Goal: Information Seeking & Learning: Learn about a topic

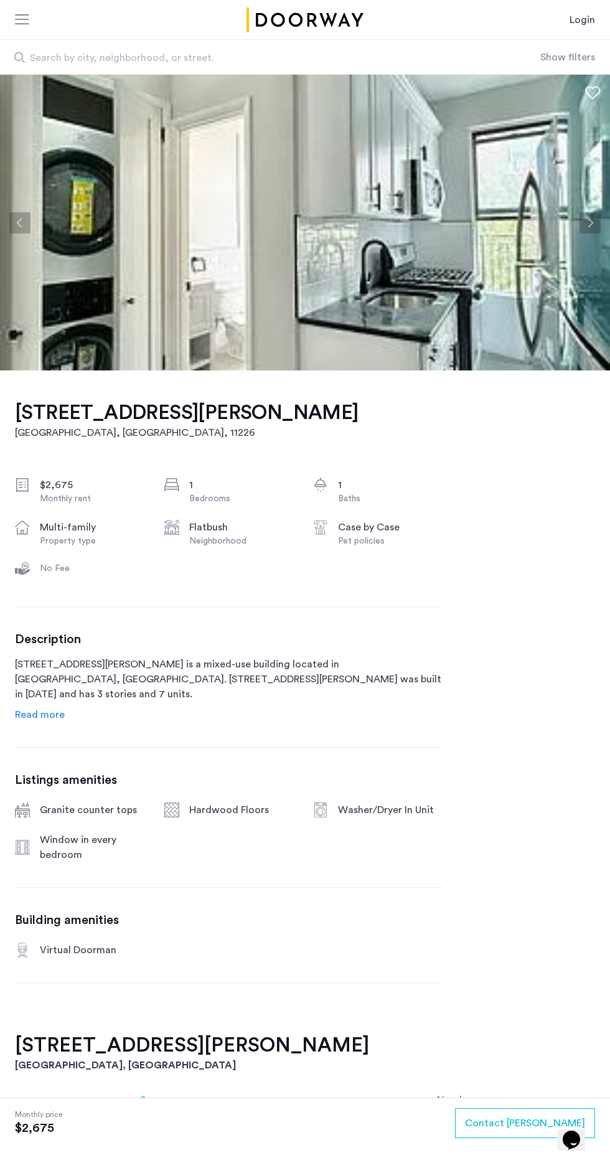
click at [585, 220] on button "Next apartment" at bounding box center [590, 222] width 21 height 21
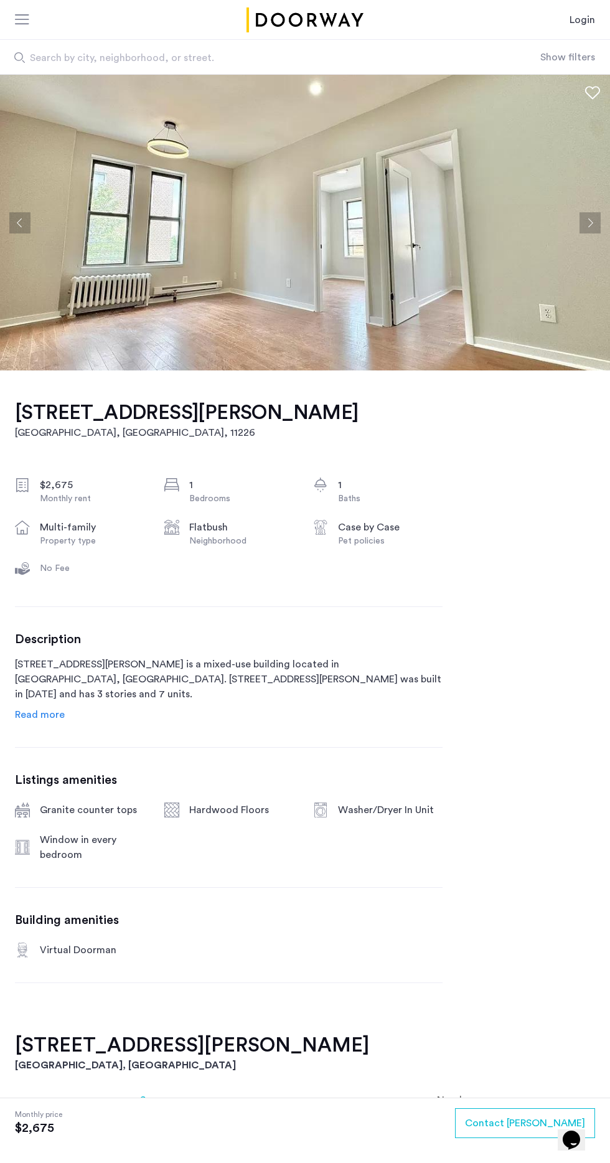
click at [597, 186] on img at bounding box center [305, 223] width 610 height 296
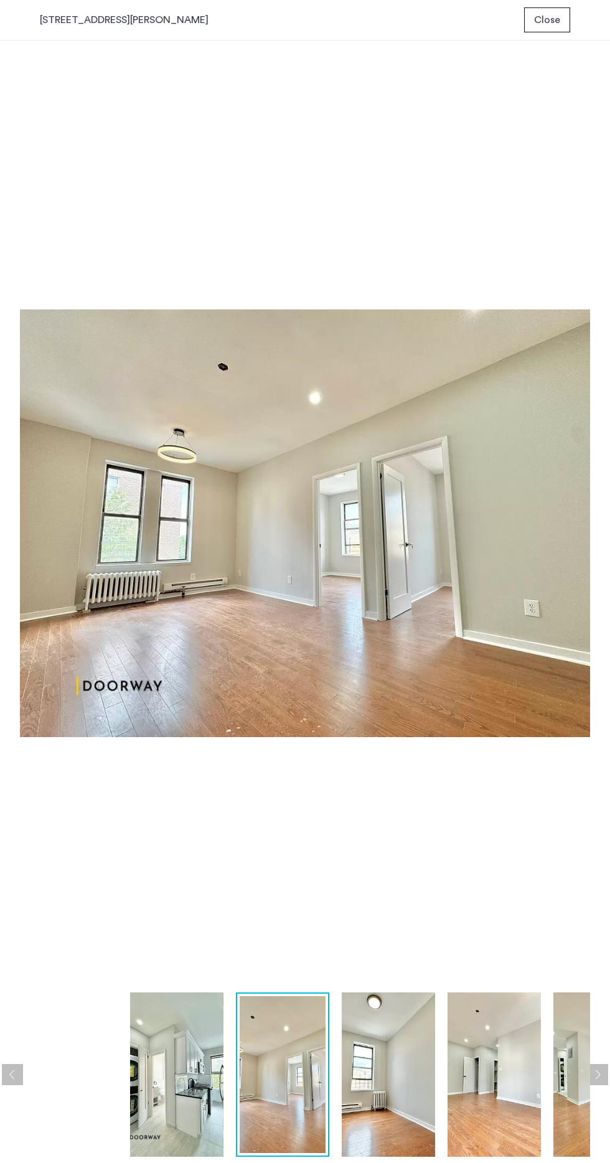
click at [143, 1068] on img at bounding box center [176, 1075] width 93 height 164
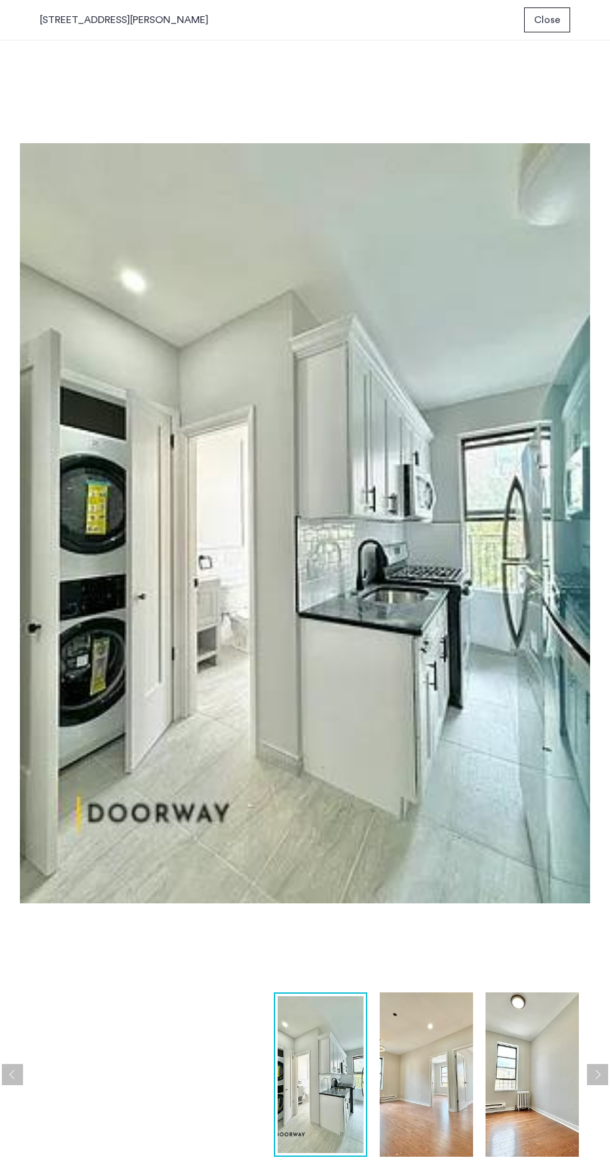
click at [425, 1084] on img at bounding box center [426, 1075] width 93 height 164
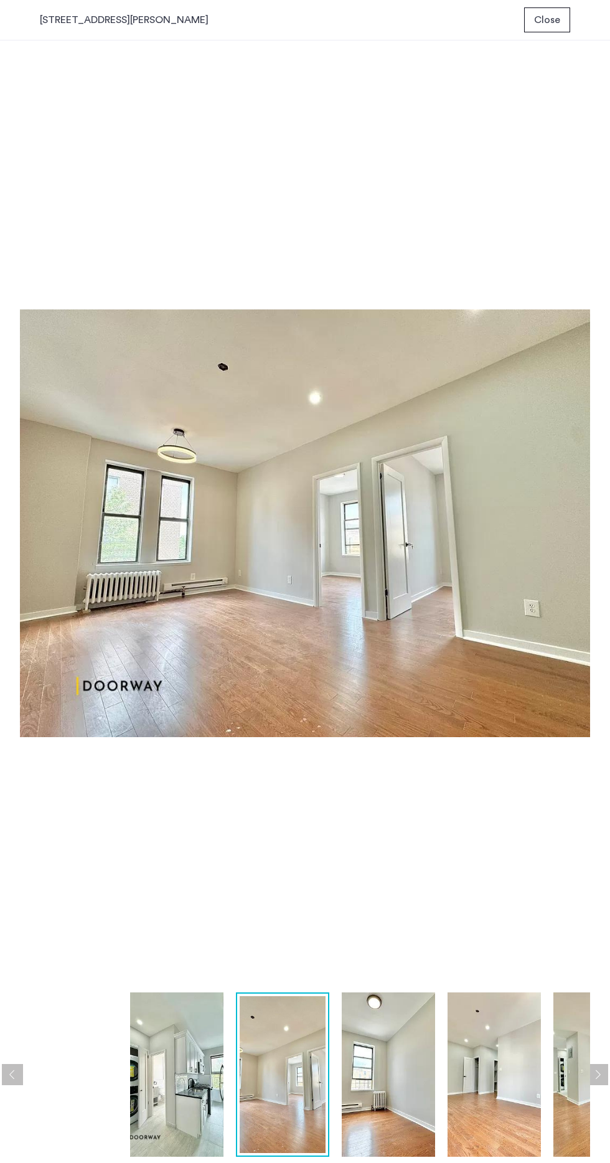
click at [397, 1073] on img at bounding box center [388, 1075] width 93 height 164
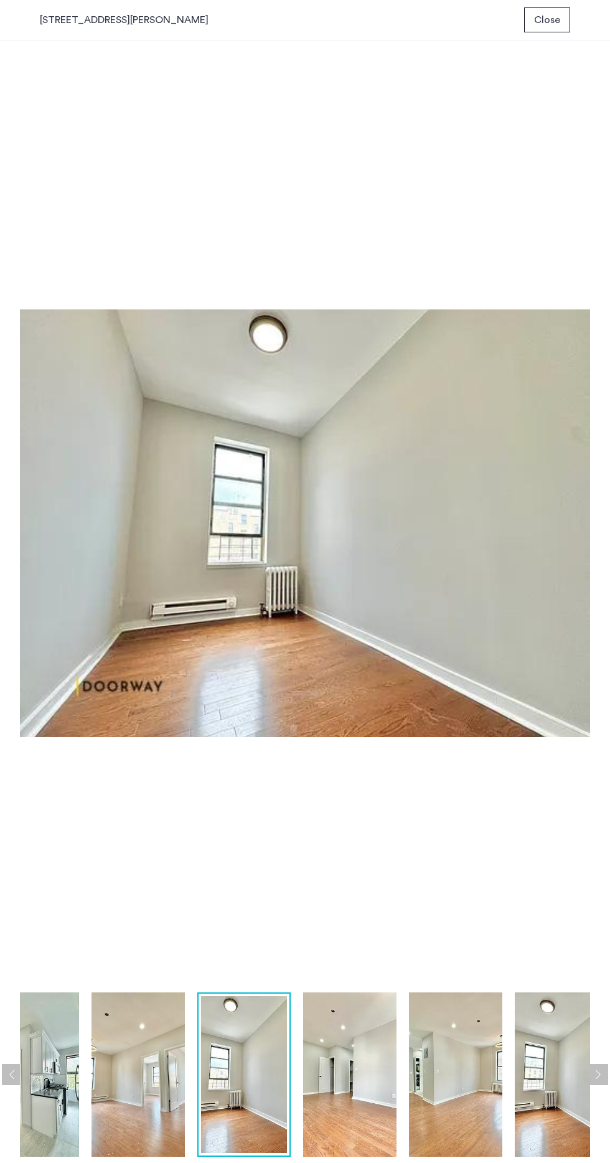
click at [377, 1067] on img at bounding box center [349, 1075] width 93 height 164
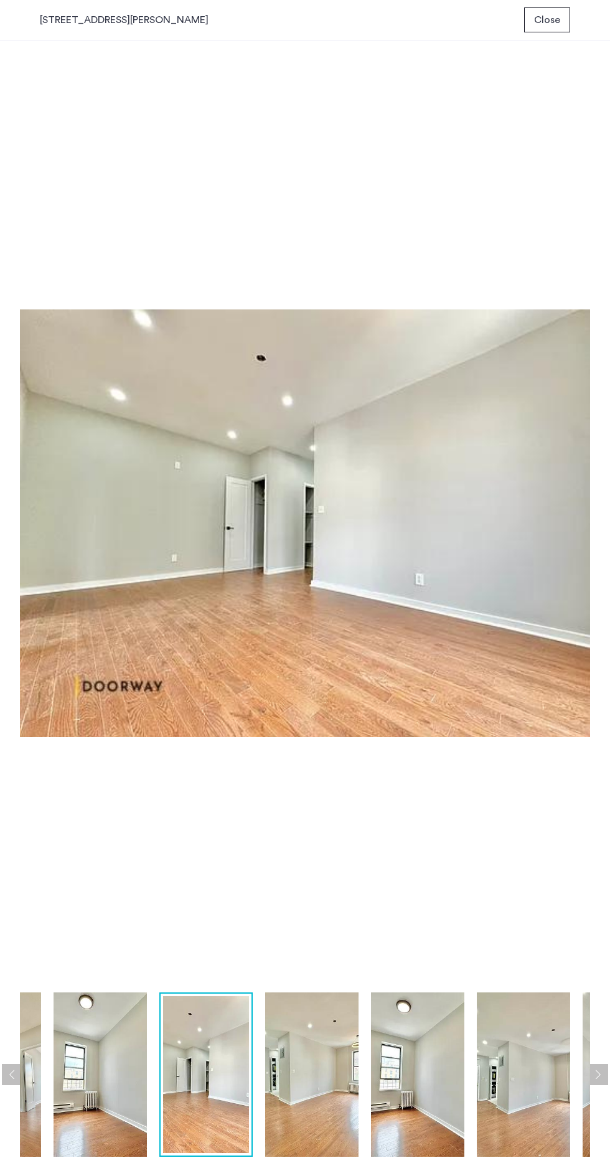
click at [319, 1081] on img at bounding box center [311, 1075] width 93 height 164
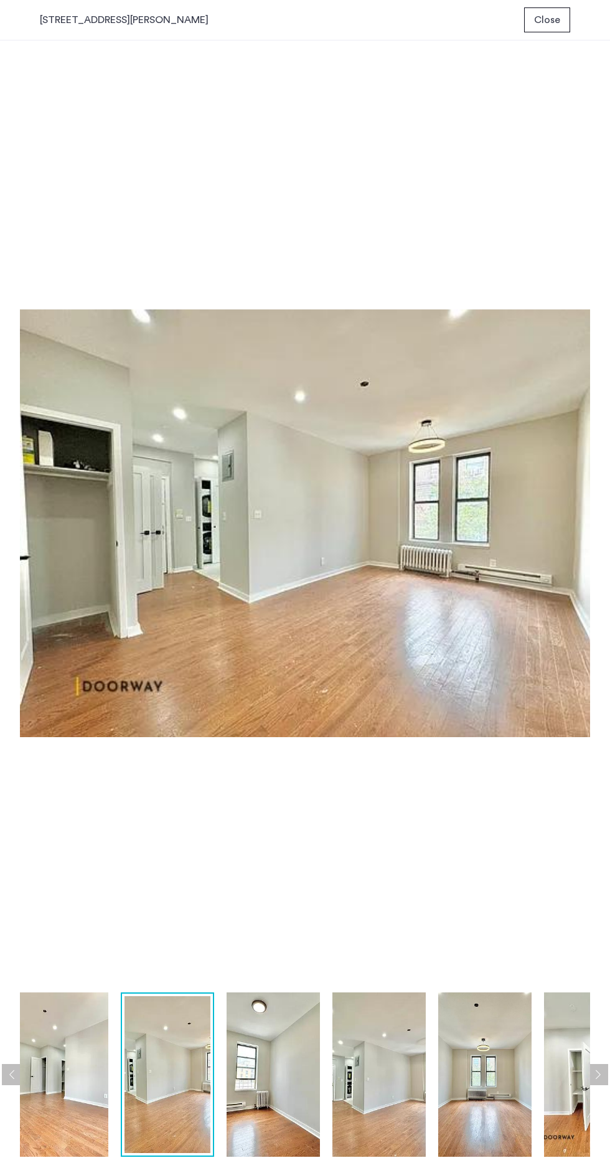
click at [285, 1082] on img at bounding box center [273, 1075] width 93 height 164
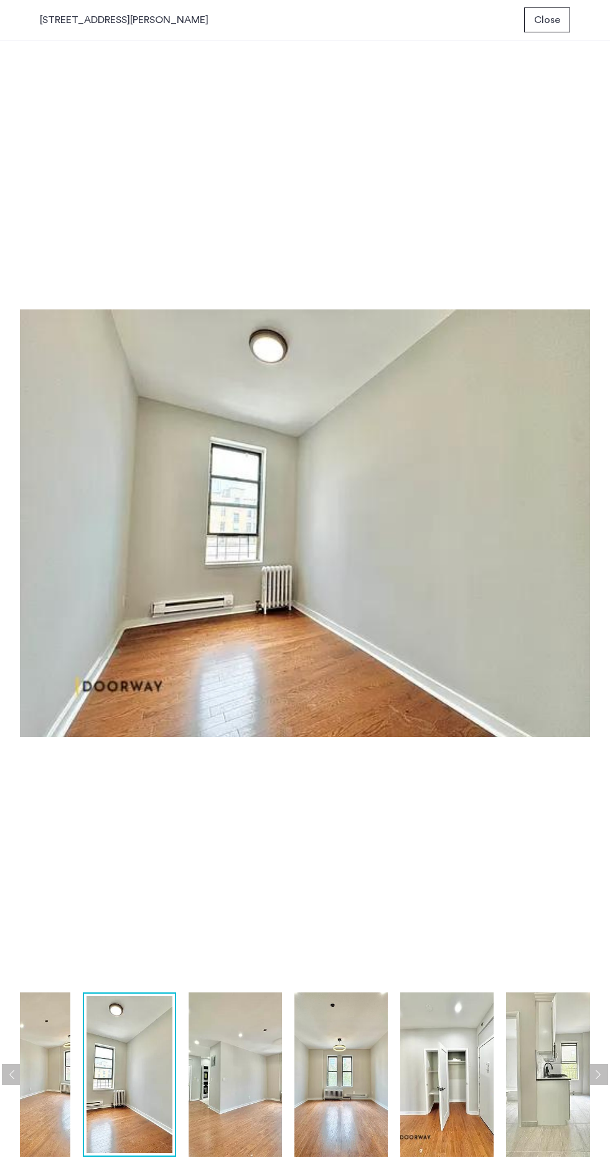
click at [361, 1089] on img at bounding box center [341, 1075] width 93 height 164
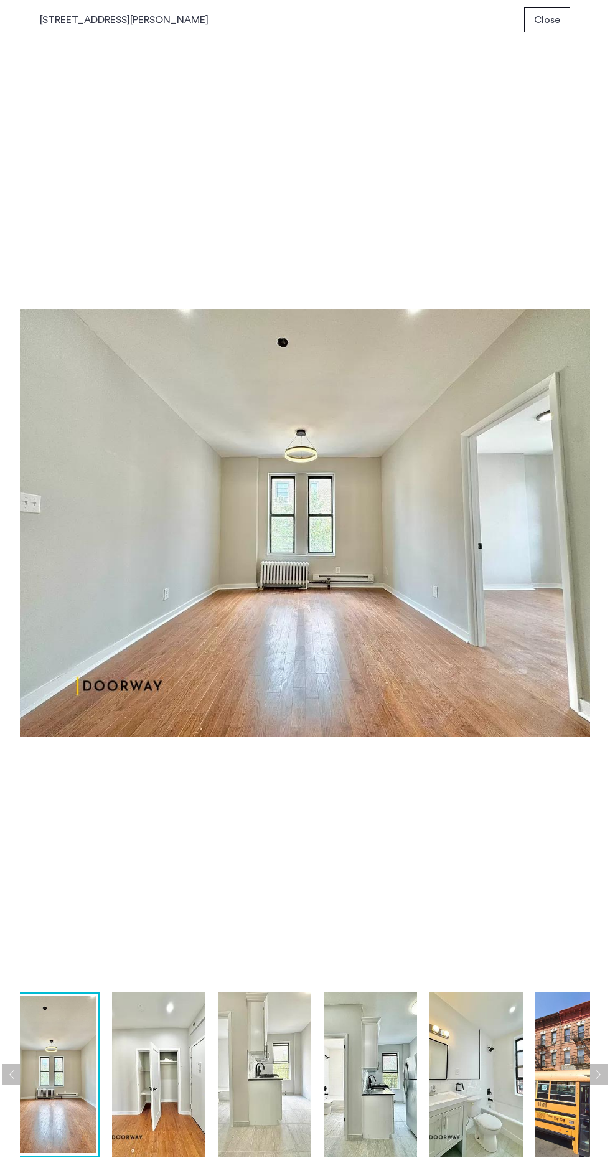
click at [397, 1080] on img at bounding box center [370, 1075] width 93 height 164
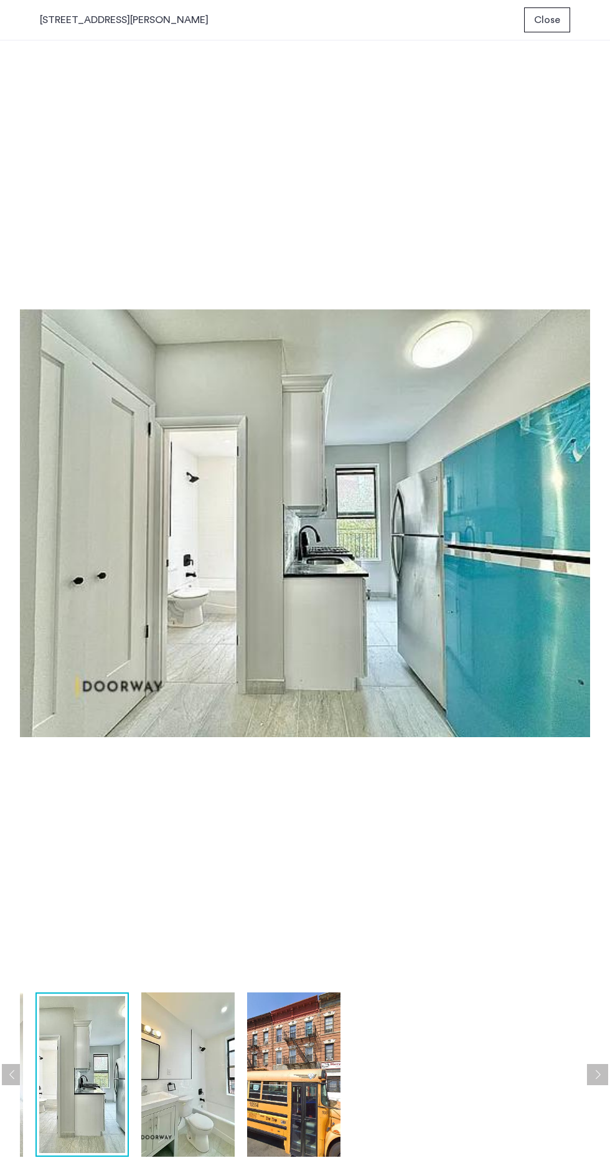
click at [180, 1052] on img at bounding box center [187, 1075] width 93 height 164
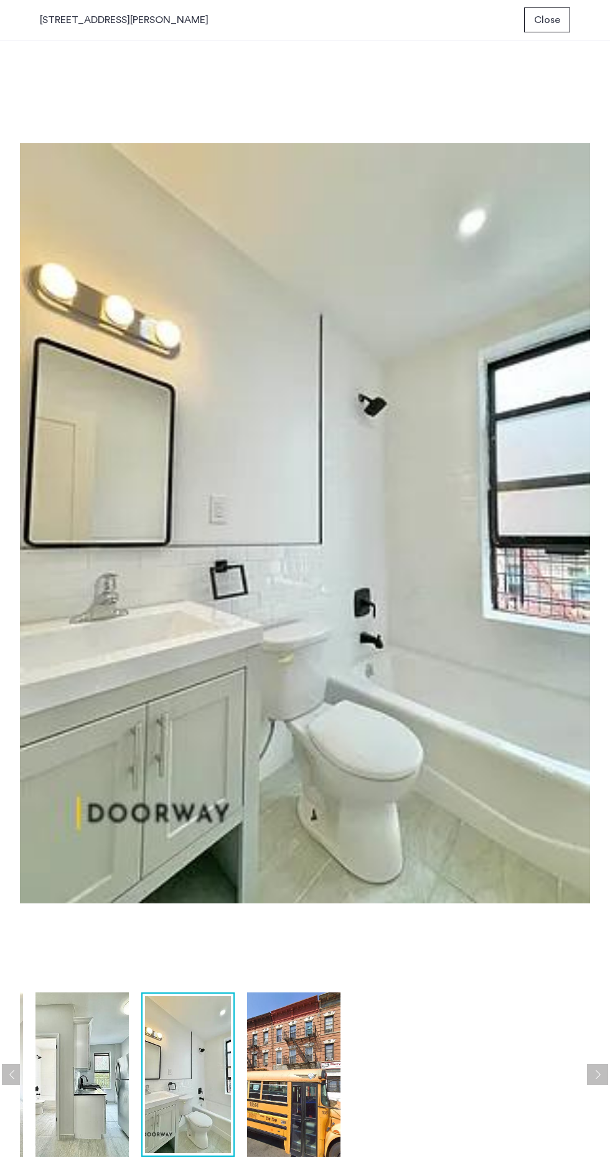
click at [321, 1047] on img at bounding box center [293, 1075] width 93 height 164
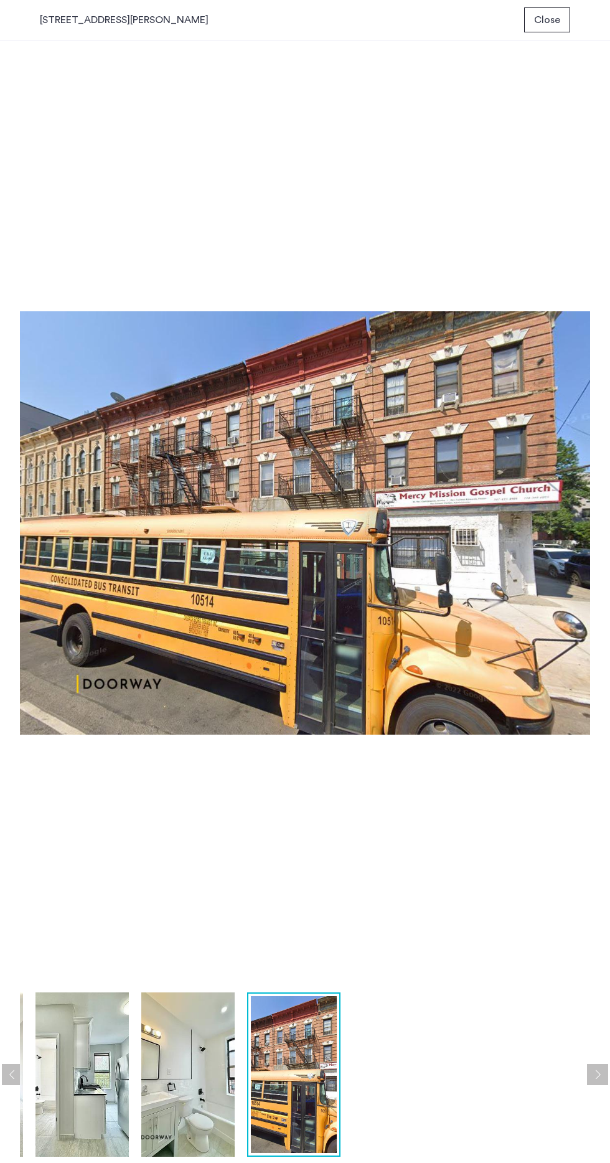
click at [192, 1084] on img at bounding box center [187, 1075] width 93 height 164
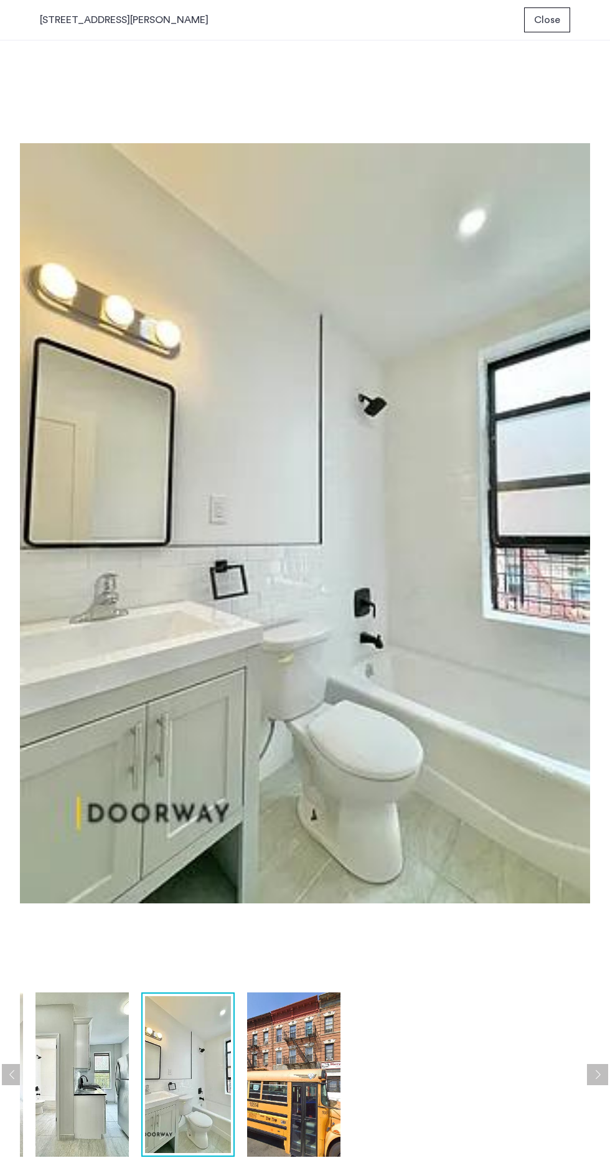
click at [145, 1057] on img at bounding box center [188, 1074] width 86 height 157
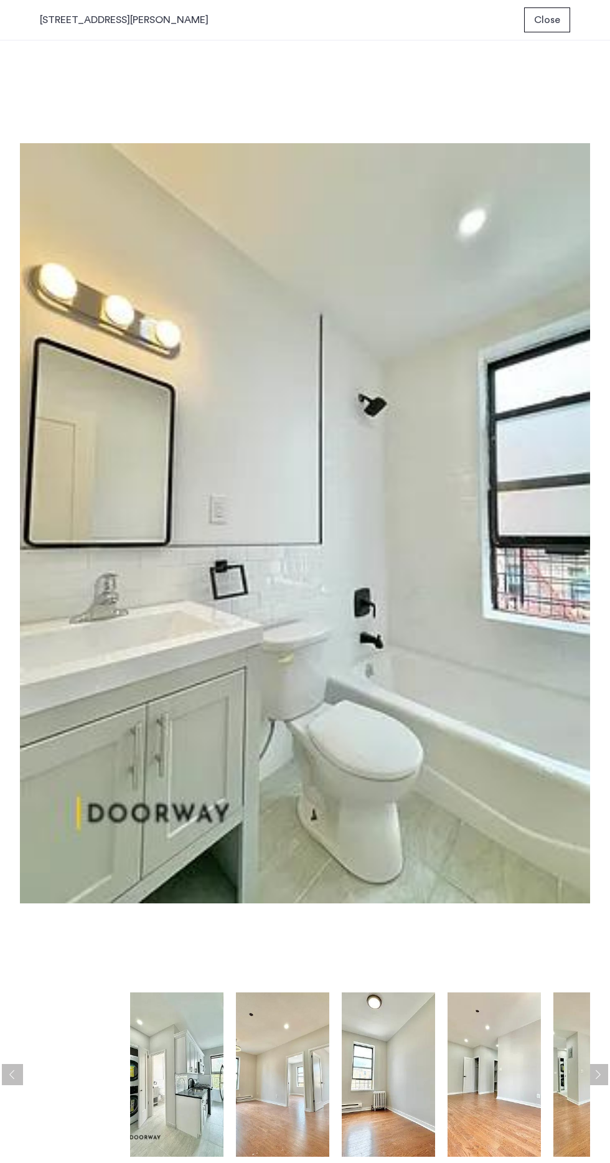
click at [179, 1055] on img at bounding box center [176, 1075] width 93 height 164
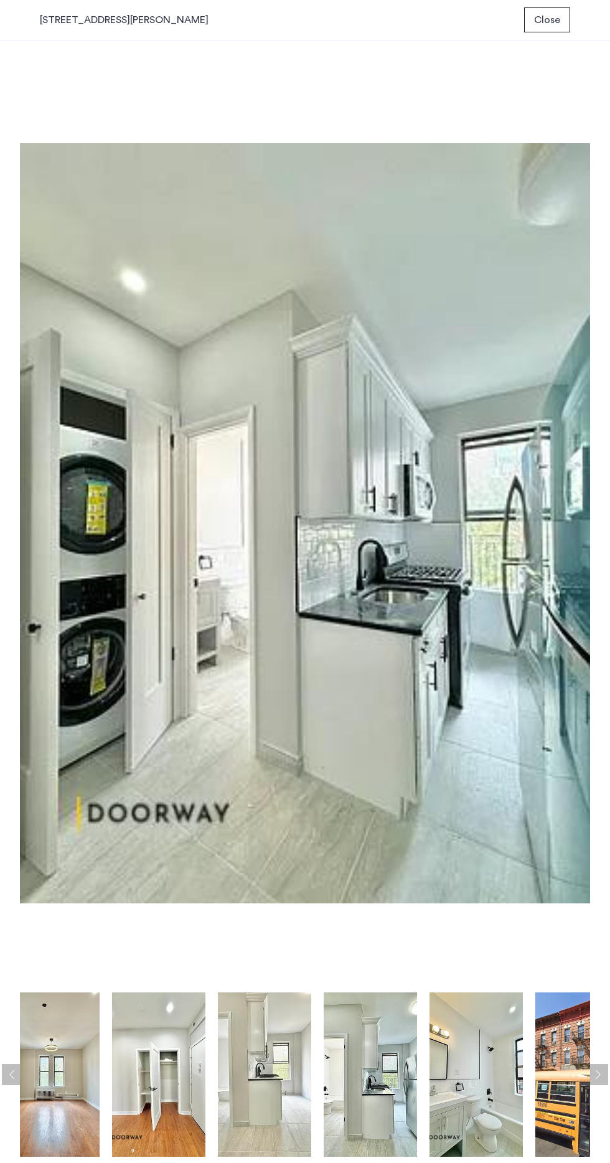
click at [382, 1099] on img at bounding box center [370, 1075] width 93 height 164
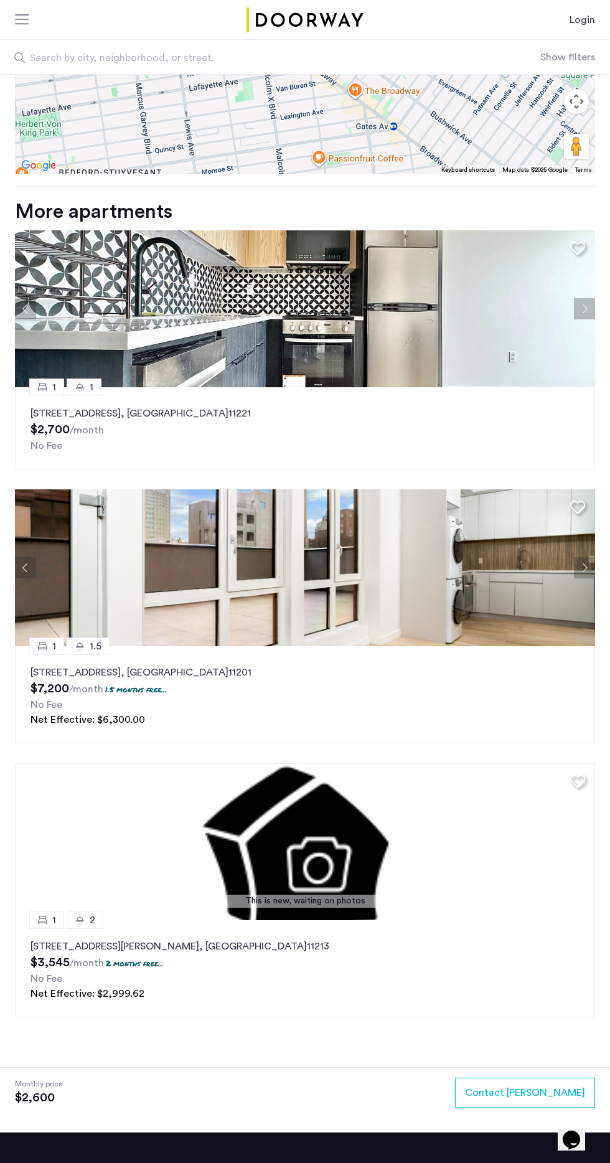
scroll to position [1502, 0]
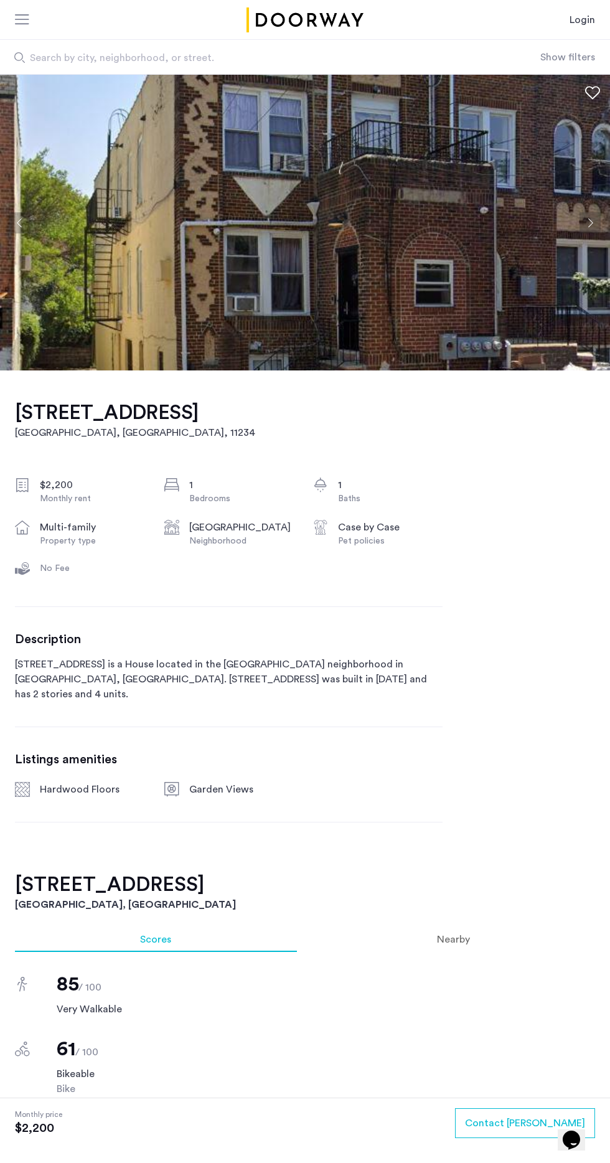
click at [589, 208] on img at bounding box center [305, 223] width 610 height 296
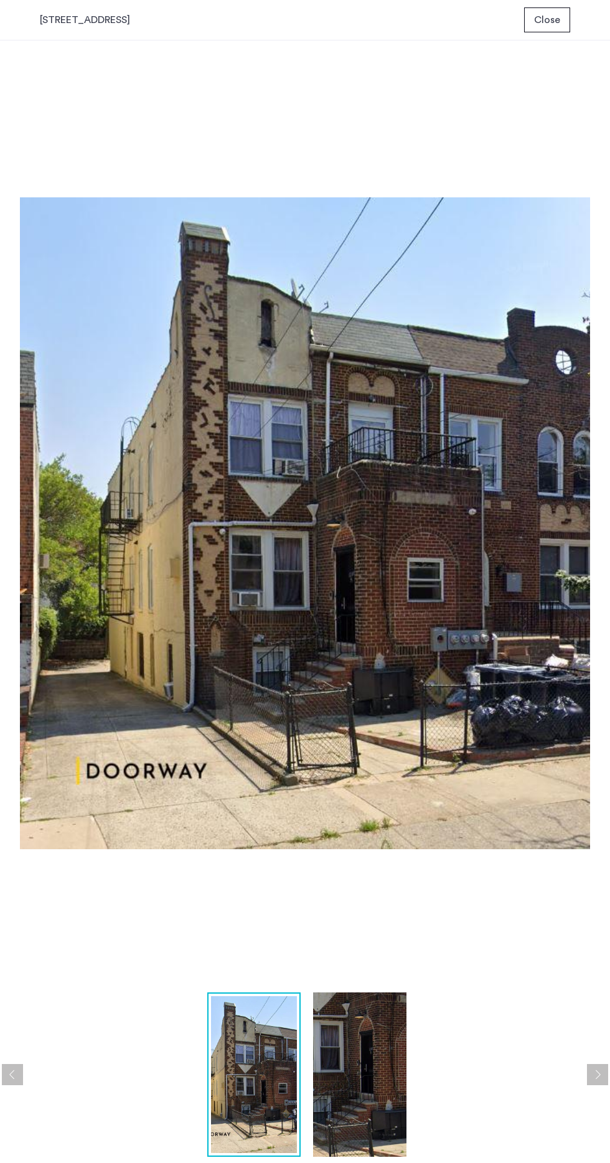
click at [366, 1083] on img at bounding box center [359, 1075] width 93 height 164
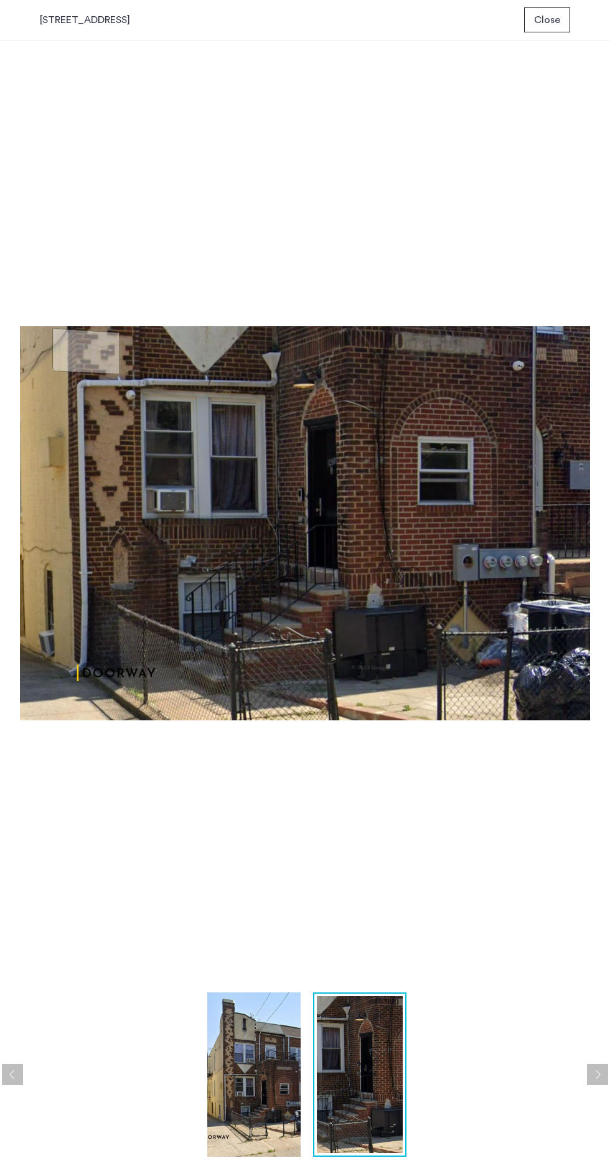
click at [354, 1049] on img at bounding box center [360, 1074] width 86 height 157
click at [255, 1066] on img at bounding box center [253, 1075] width 93 height 164
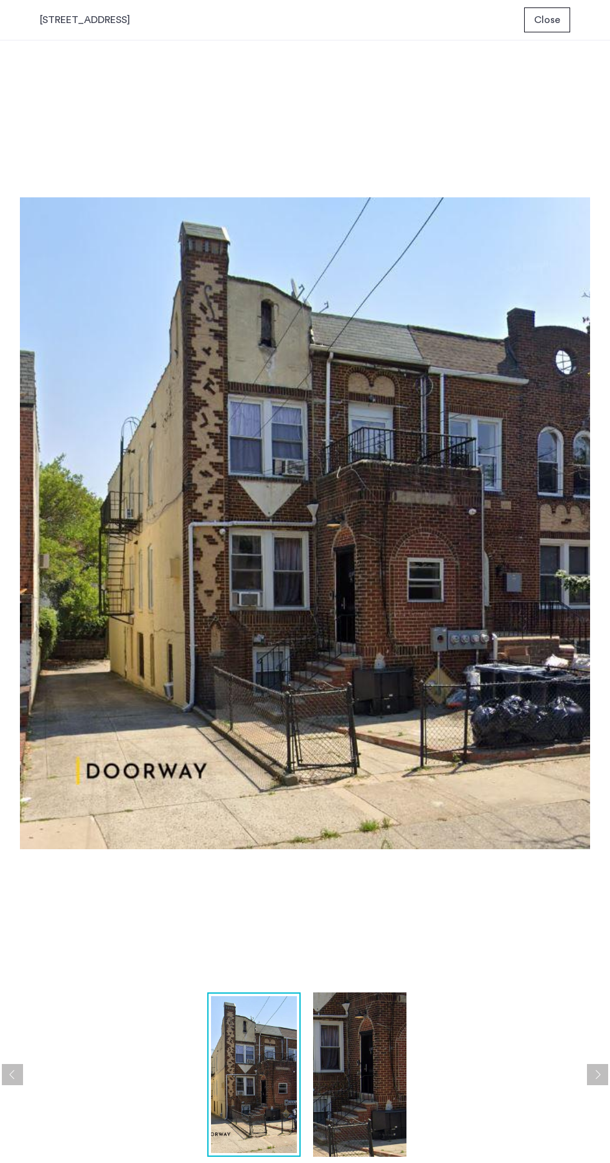
click at [326, 1073] on img at bounding box center [359, 1075] width 93 height 164
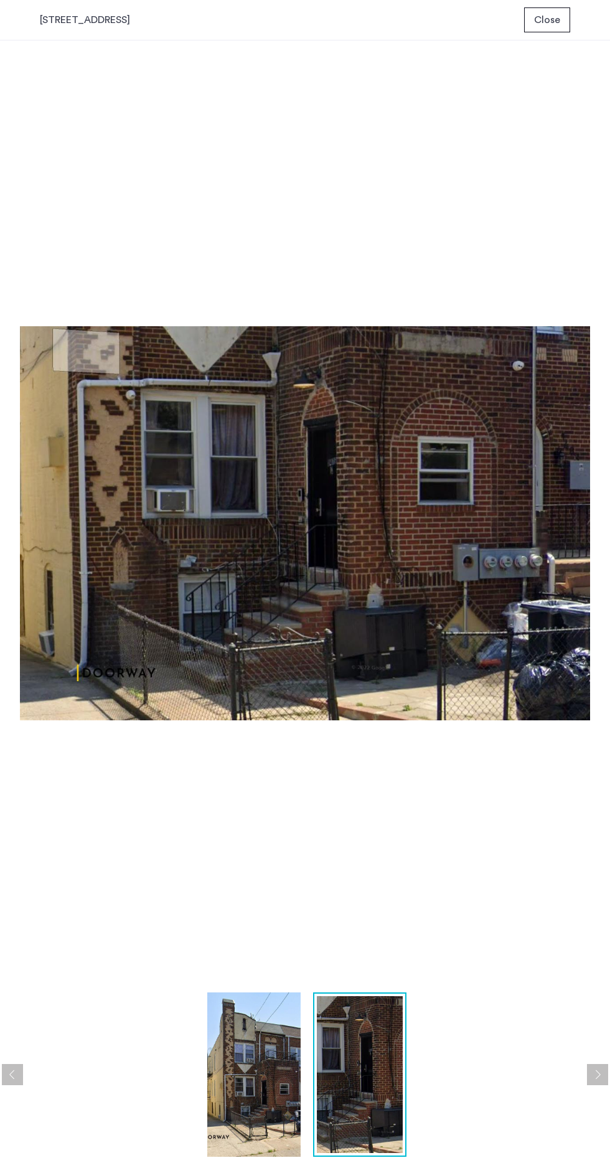
click at [227, 1052] on img at bounding box center [253, 1075] width 93 height 164
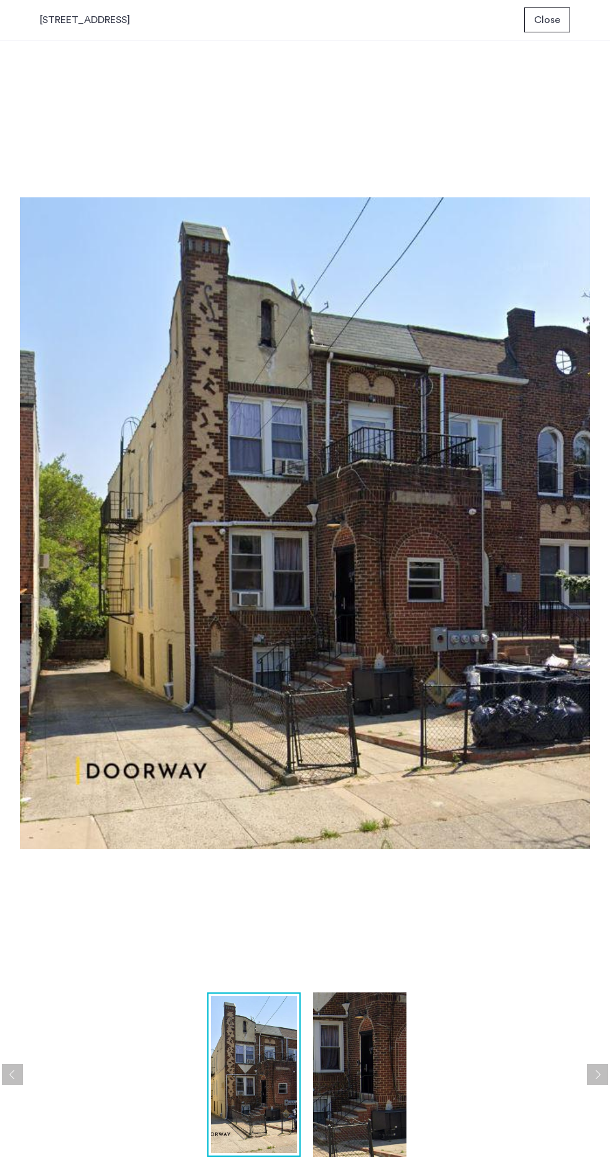
click at [559, 21] on span "Close" at bounding box center [547, 19] width 26 height 15
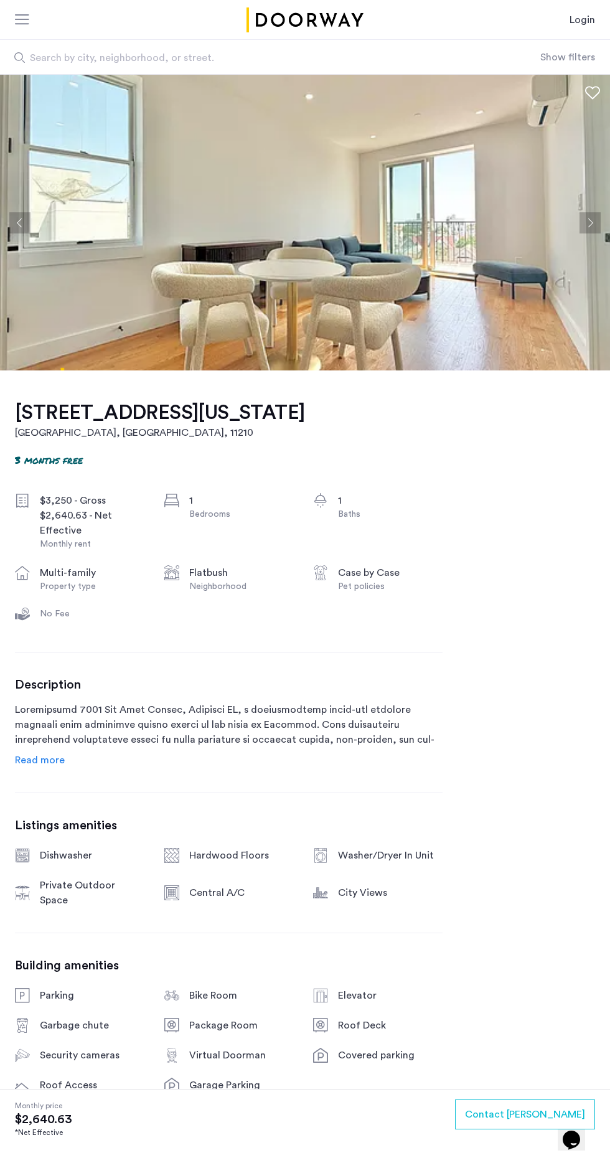
click at [581, 235] on img at bounding box center [305, 223] width 610 height 296
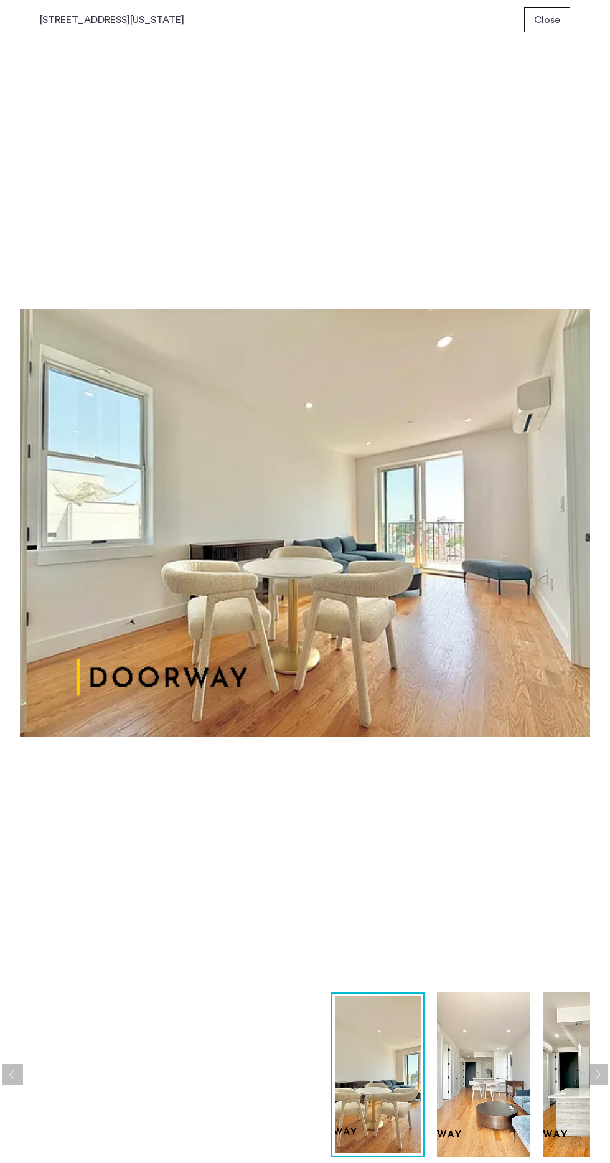
click at [476, 1046] on img at bounding box center [483, 1075] width 93 height 164
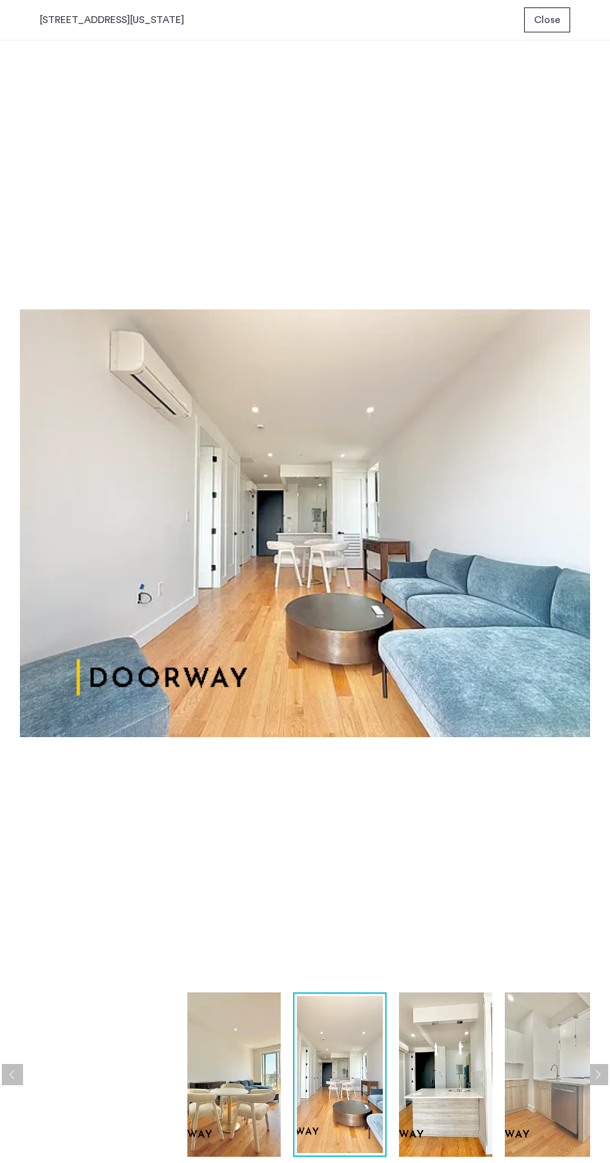
click at [417, 1099] on img at bounding box center [445, 1075] width 93 height 164
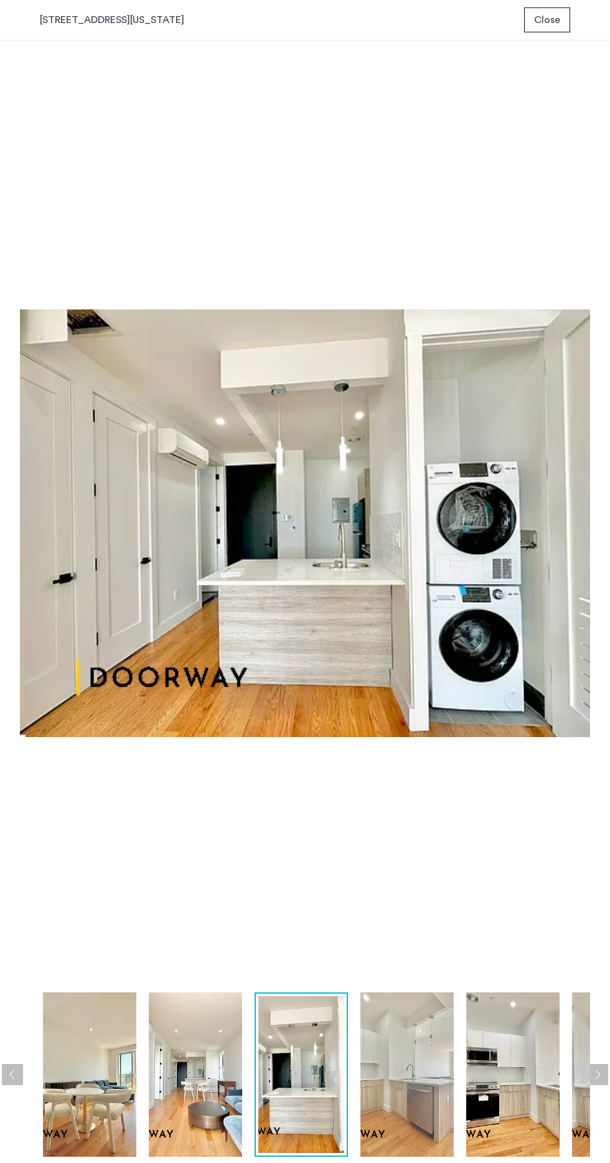
click at [416, 1087] on img at bounding box center [407, 1075] width 93 height 164
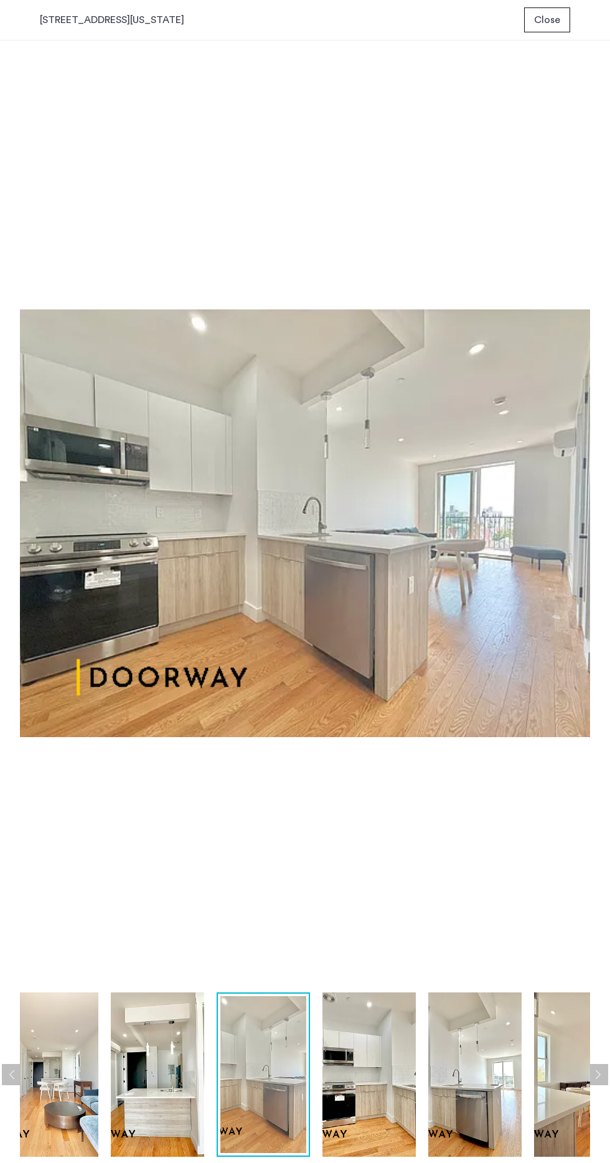
click at [387, 1099] on img at bounding box center [369, 1075] width 93 height 164
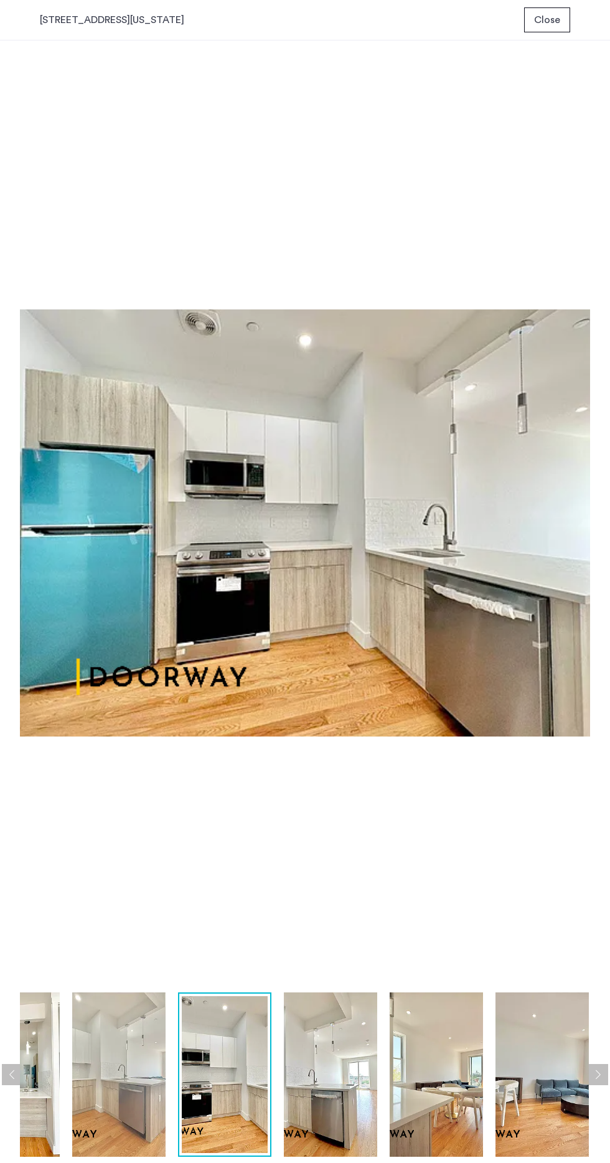
click at [359, 1084] on img at bounding box center [330, 1075] width 93 height 164
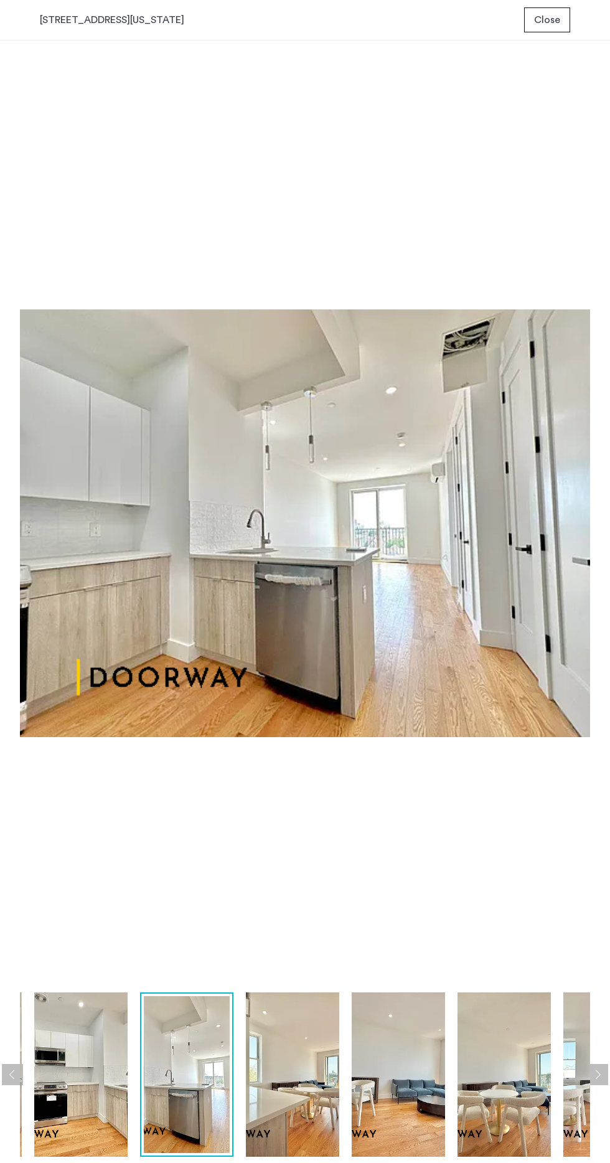
click at [415, 1097] on img at bounding box center [398, 1075] width 93 height 164
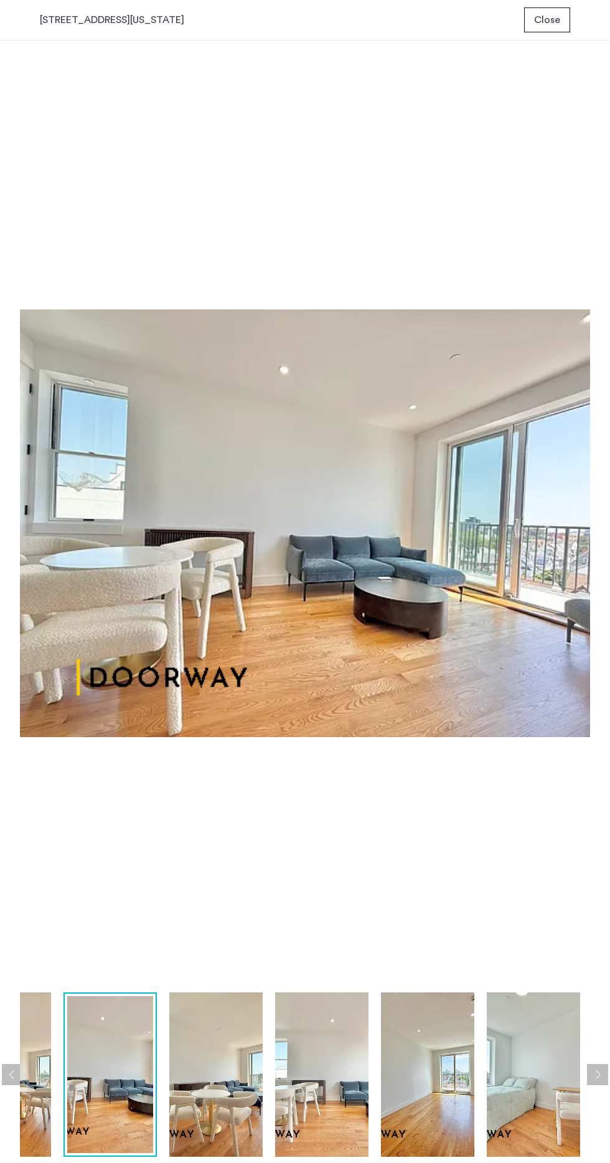
click at [425, 1106] on img at bounding box center [427, 1075] width 93 height 164
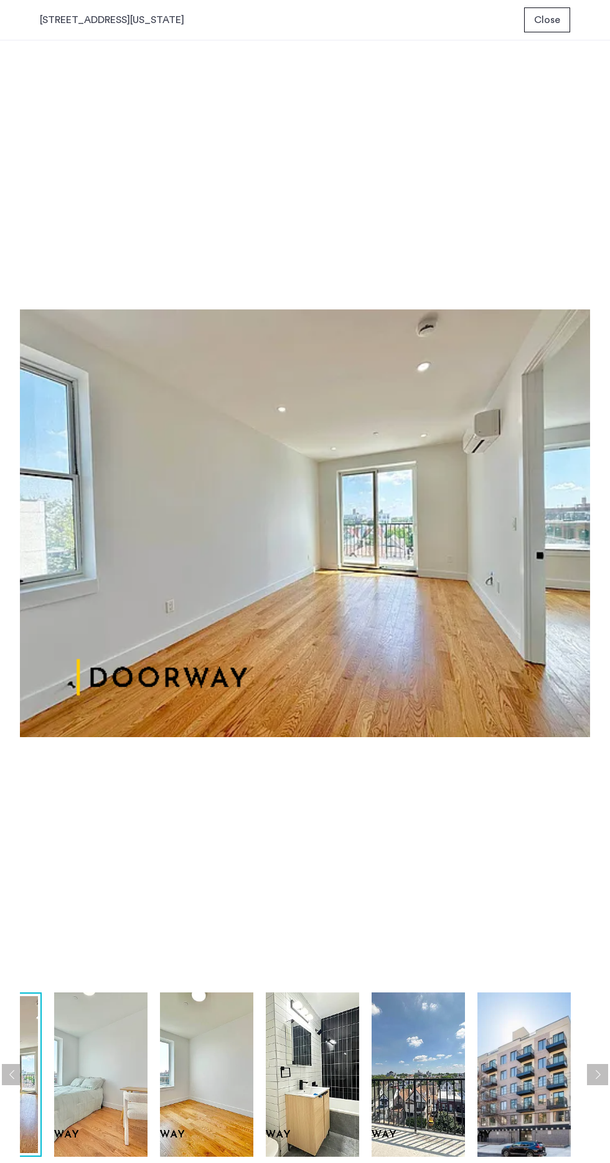
click at [436, 1117] on img at bounding box center [418, 1075] width 93 height 164
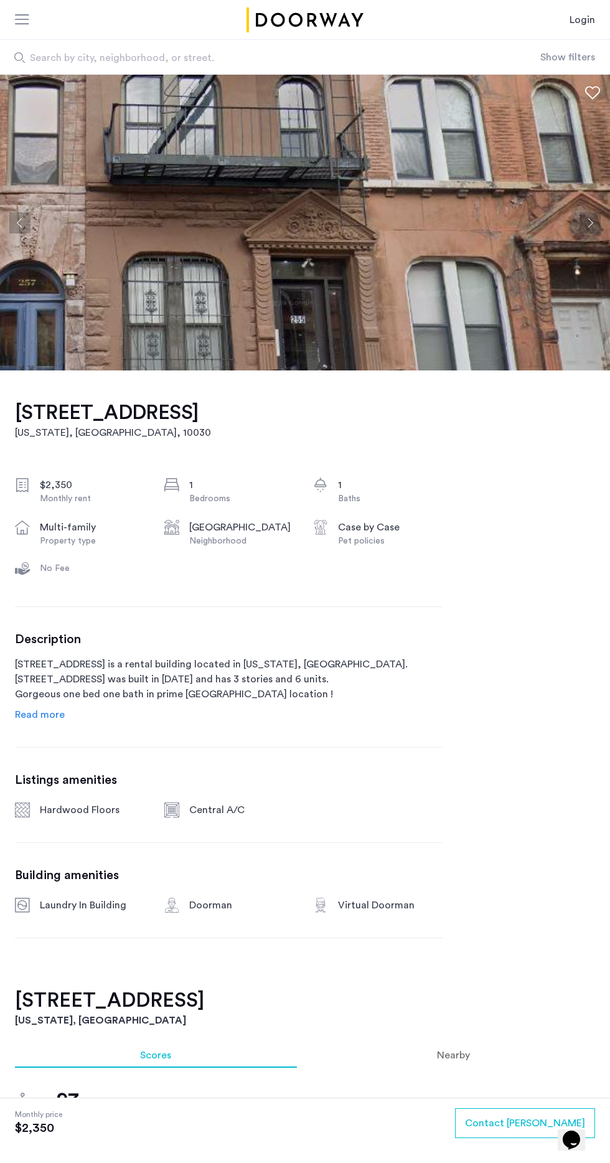
click at [550, 272] on img at bounding box center [305, 223] width 610 height 296
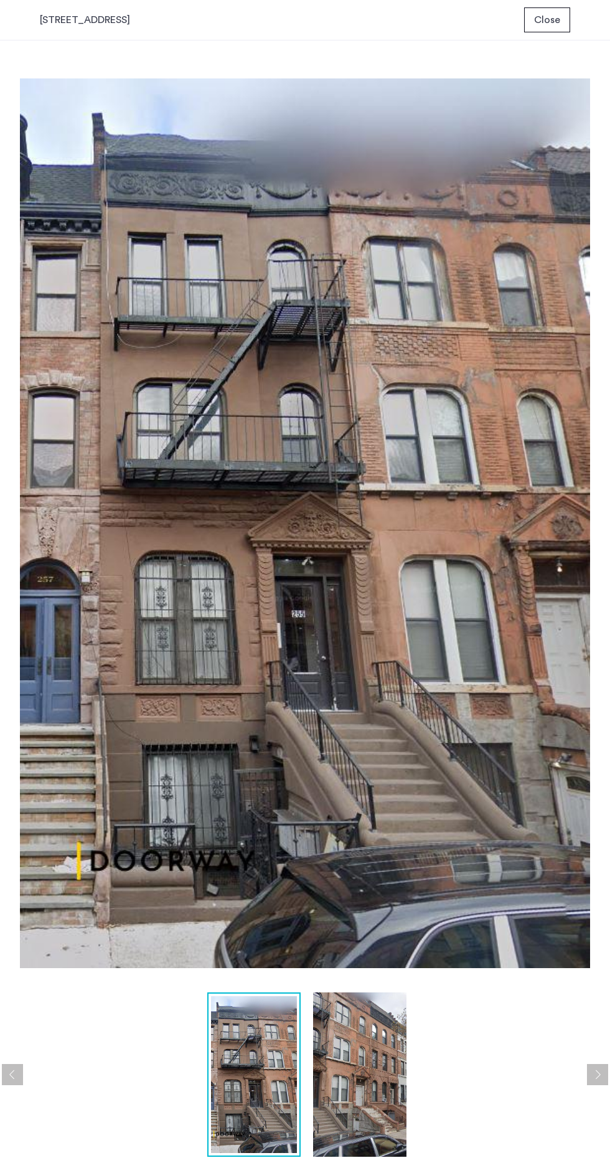
click at [377, 1075] on img at bounding box center [359, 1075] width 93 height 164
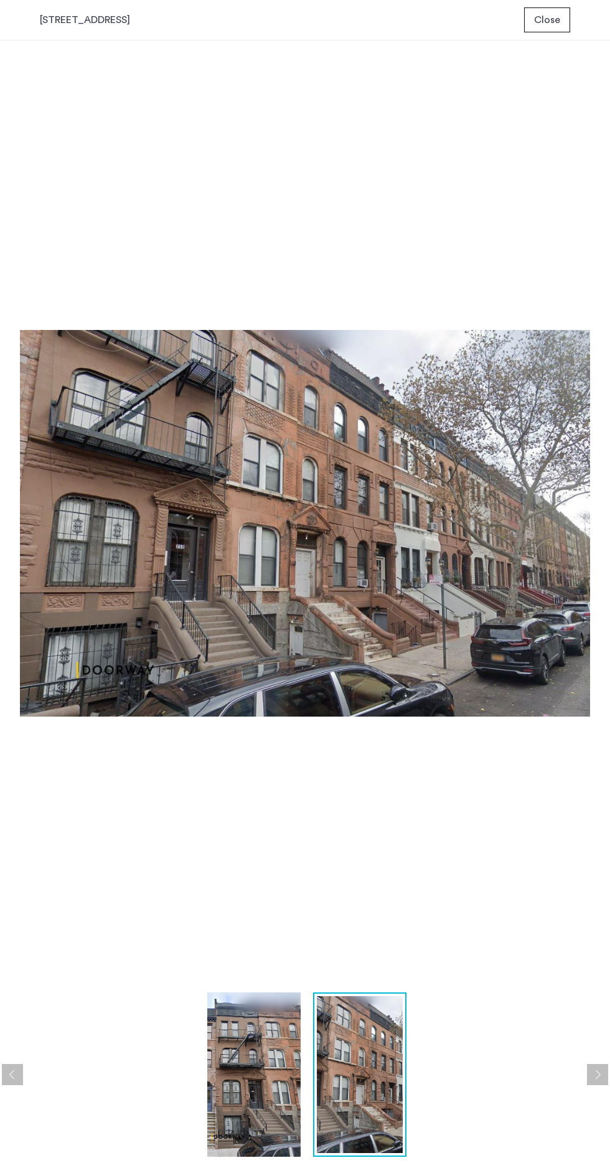
click at [229, 1074] on img at bounding box center [253, 1075] width 93 height 164
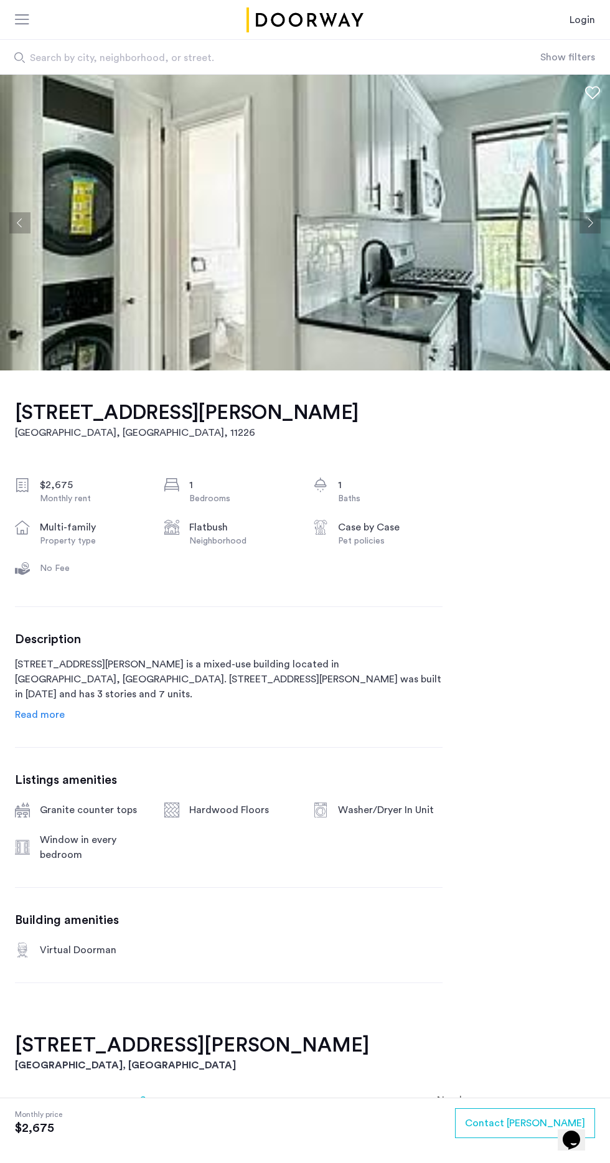
click at [597, 199] on img at bounding box center [305, 223] width 610 height 296
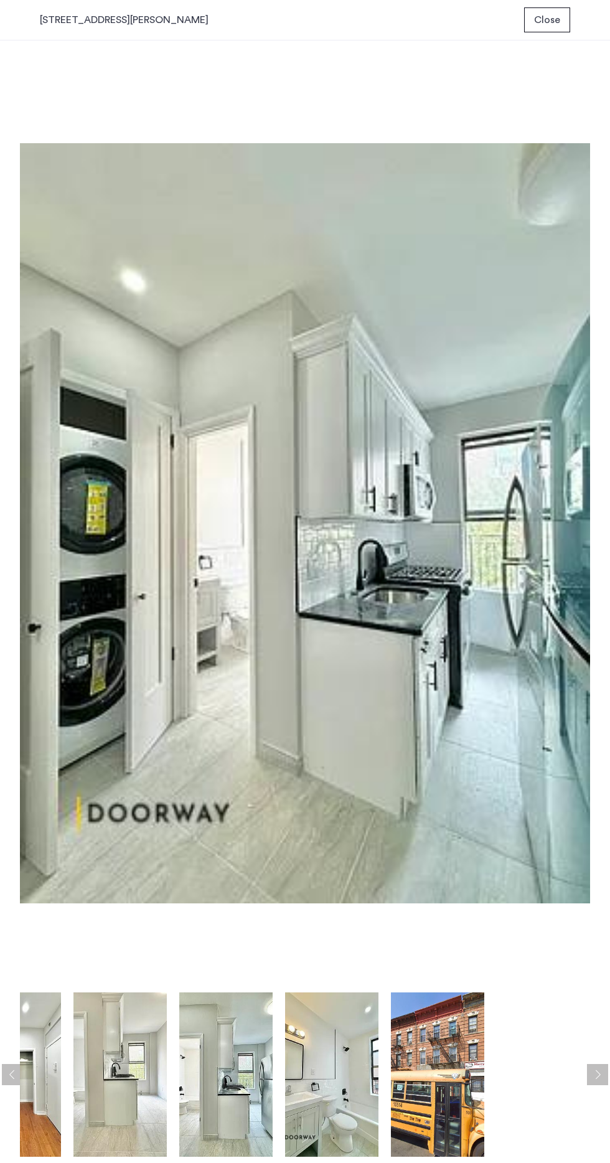
click at [230, 1072] on img at bounding box center [225, 1075] width 93 height 164
